Goal: Transaction & Acquisition: Obtain resource

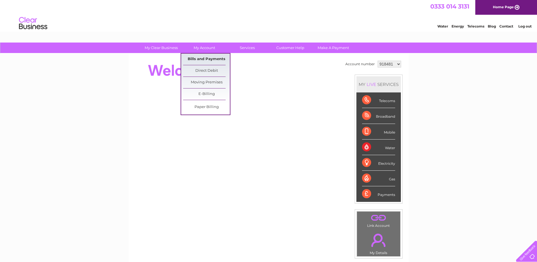
click at [204, 58] on link "Bills and Payments" at bounding box center [206, 58] width 47 height 11
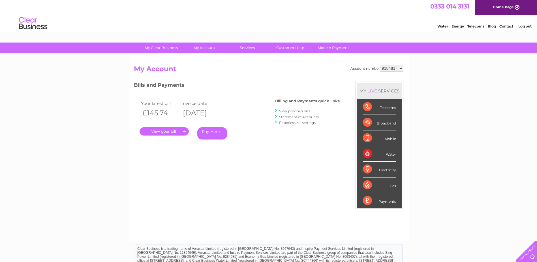
click at [297, 110] on link "View previous bills" at bounding box center [294, 111] width 31 height 4
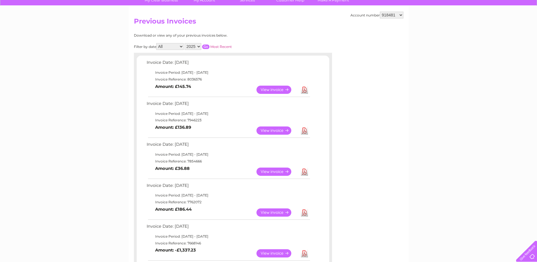
scroll to position [57, 0]
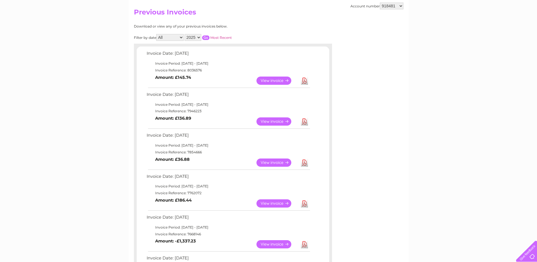
click at [304, 120] on link "Download" at bounding box center [304, 121] width 7 height 8
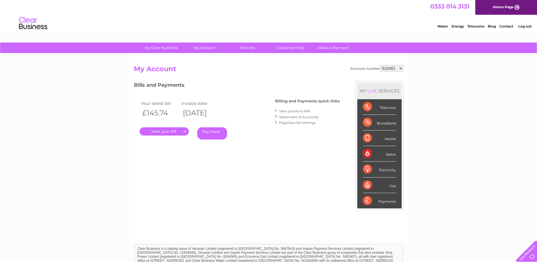
click at [306, 118] on link "Statement of Accounts" at bounding box center [299, 117] width 40 height 4
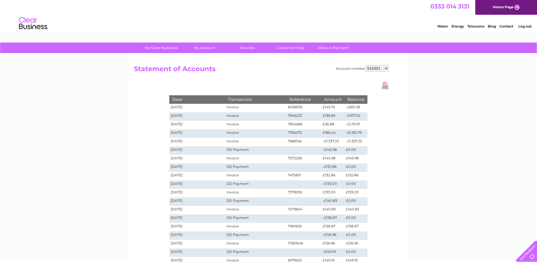
scroll to position [28, 0]
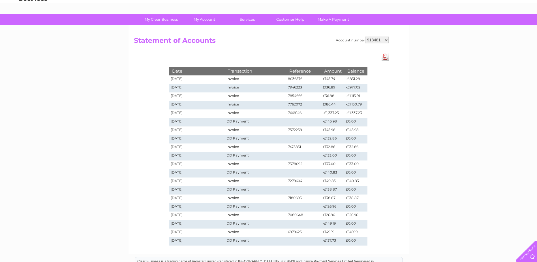
click at [388, 56] on div "Account number 918481 988998 1119812 Statement of Accounts Download Pdf Date Tr…" at bounding box center [268, 139] width 280 height 228
drag, startPoint x: 388, startPoint y: 56, endPoint x: 385, endPoint y: 58, distance: 4.1
click at [385, 58] on link "Download Pdf" at bounding box center [384, 57] width 7 height 8
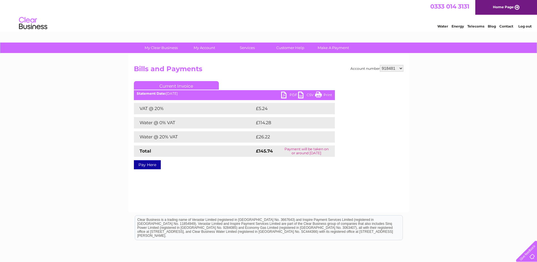
click at [168, 72] on h2 "Bills and Payments" at bounding box center [268, 70] width 269 height 11
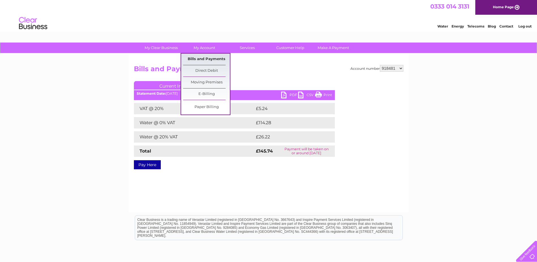
click at [199, 60] on link "Bills and Payments" at bounding box center [206, 58] width 47 height 11
click at [199, 59] on link "Bills and Payments" at bounding box center [206, 58] width 47 height 11
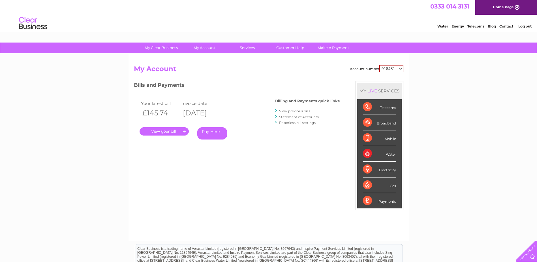
click at [297, 117] on link "Statement of Accounts" at bounding box center [299, 117] width 40 height 4
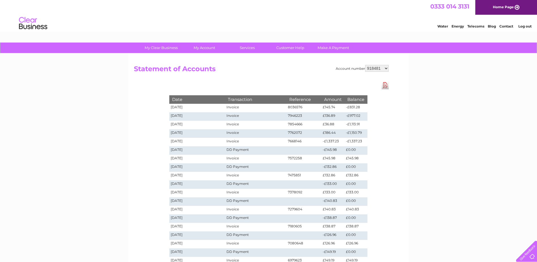
click at [384, 87] on link "Download Pdf" at bounding box center [384, 85] width 7 height 8
